Goal: Navigation & Orientation: Go to known website

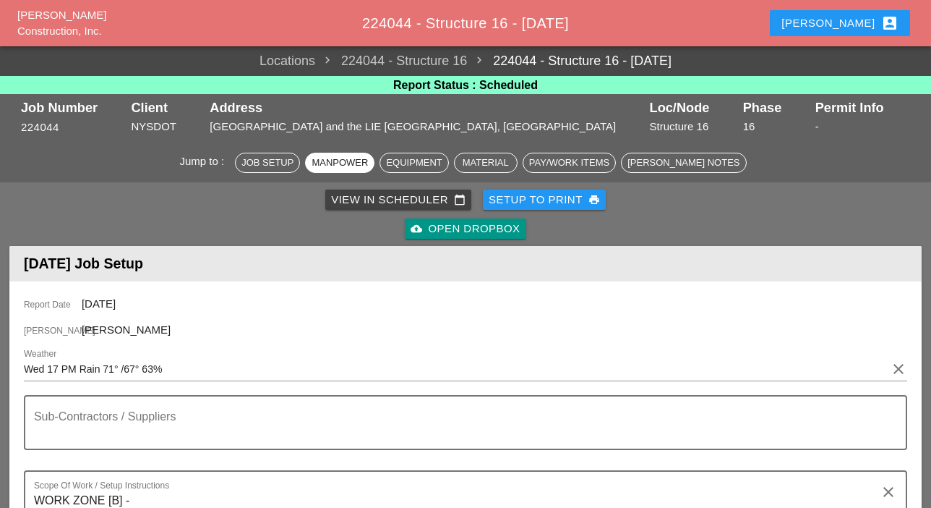
scroll to position [651, 0]
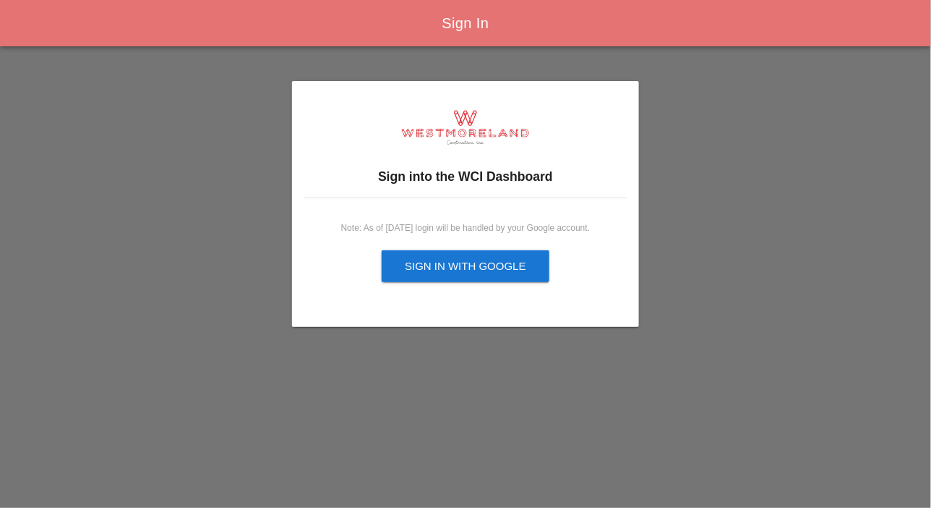
click at [446, 277] on button "Sign in with Google" at bounding box center [466, 266] width 168 height 32
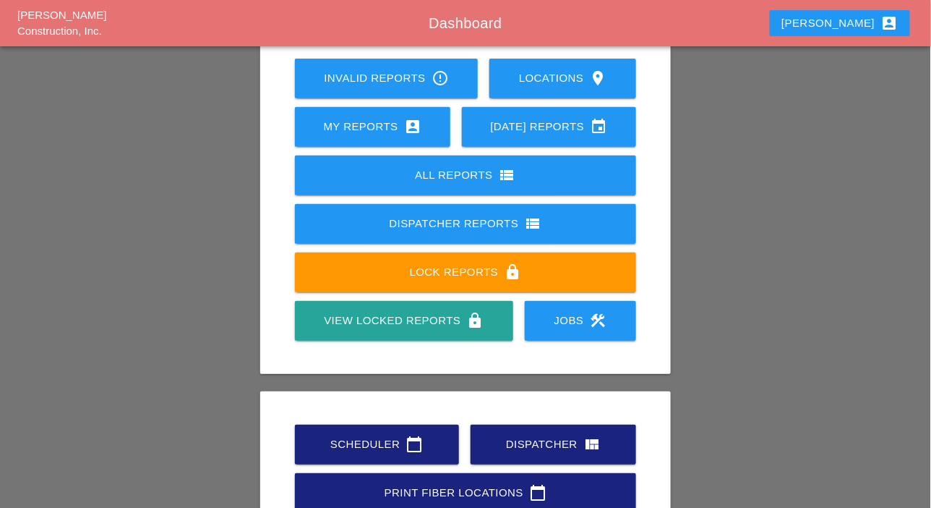
scroll to position [202, 0]
